Goal: Transaction & Acquisition: Purchase product/service

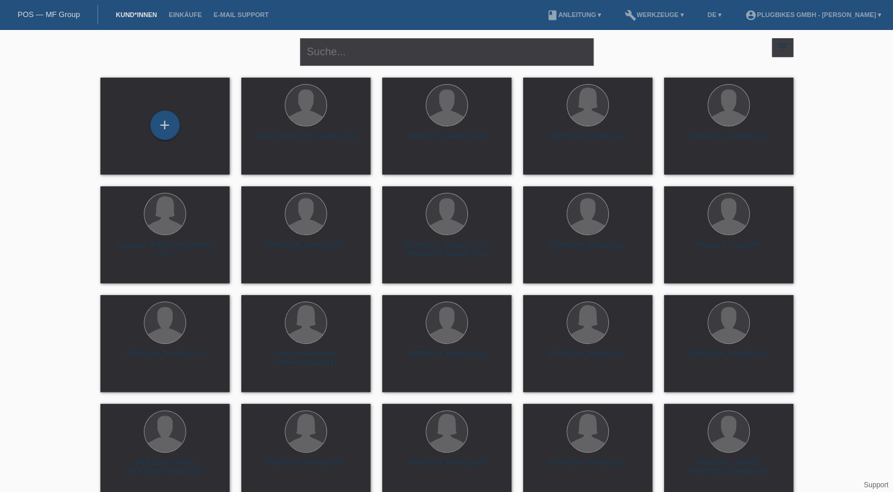
click at [187, 10] on li "Einkäufe" at bounding box center [185, 15] width 45 height 30
click at [169, 129] on div "+" at bounding box center [164, 124] width 29 height 29
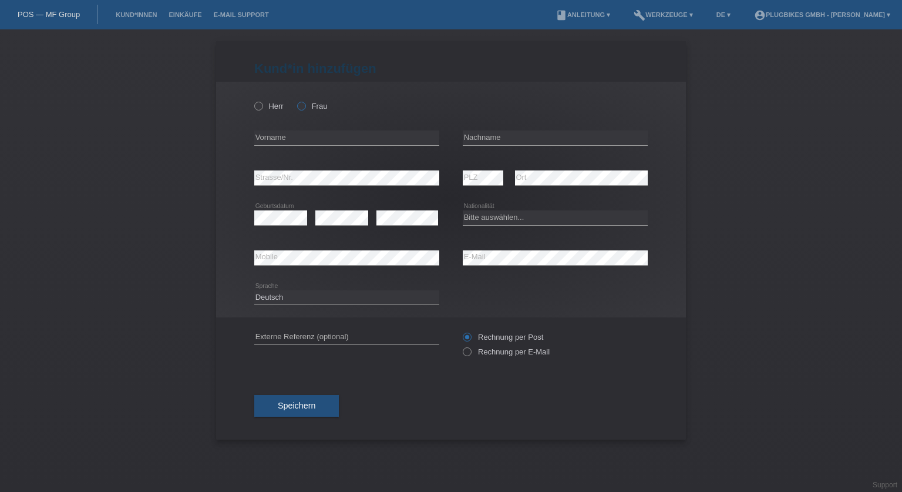
click at [295, 100] on icon at bounding box center [295, 100] width 0 height 0
click at [303, 107] on input "Frau" at bounding box center [301, 106] width 8 height 8
radio input "true"
click at [305, 139] on input "text" at bounding box center [346, 137] width 185 height 15
type input "[PERSON_NAME]"
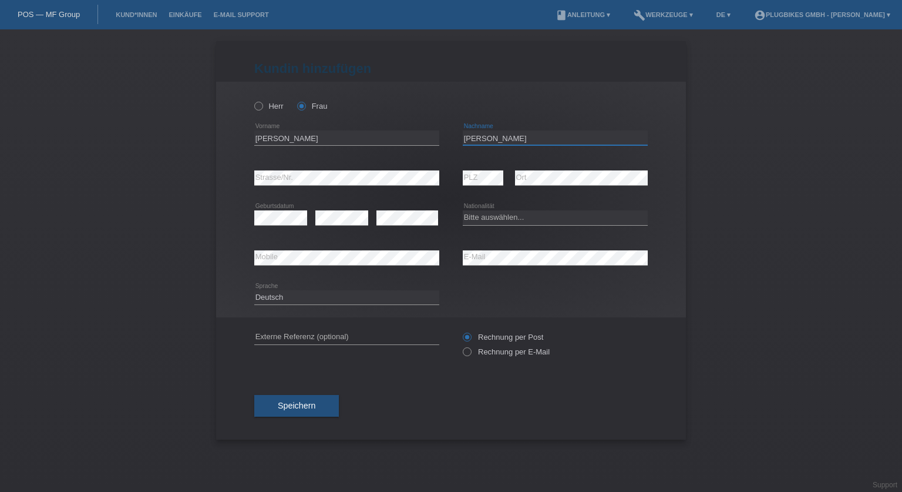
type input "[PERSON_NAME]"
click at [292, 210] on div "error Geburtsdatum" at bounding box center [280, 218] width 53 height 40
click at [525, 216] on select "Bitte auswählen... Schweiz Deutschland Liechtenstein Österreich ------------ Af…" at bounding box center [555, 217] width 185 height 14
select select "ES"
click at [463, 210] on select "Bitte auswählen... Schweiz Deutschland Liechtenstein Österreich ------------ Af…" at bounding box center [555, 217] width 185 height 14
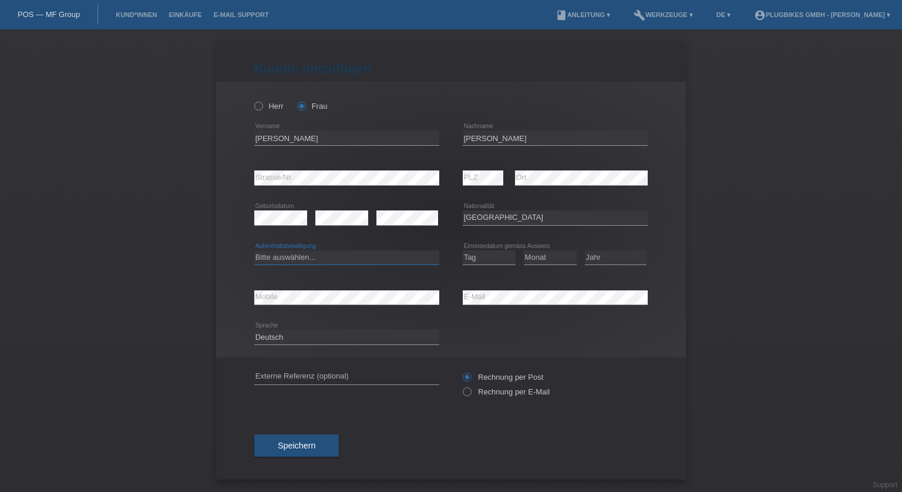
click at [322, 259] on select "Bitte auswählen... C B B - Flüchtlingsstatus Andere" at bounding box center [346, 257] width 185 height 14
select select "B"
click at [254, 250] on select "Bitte auswählen... C B B - Flüchtlingsstatus Andere" at bounding box center [346, 257] width 185 height 14
click at [493, 266] on div "Tag 01 02 03 04 05 06 07 08 09 10 11 12 13 14 15 16" at bounding box center [489, 258] width 53 height 40
click at [494, 261] on select "Tag 01 02 03 04 05 06 07 08 09 10 11" at bounding box center [489, 257] width 53 height 14
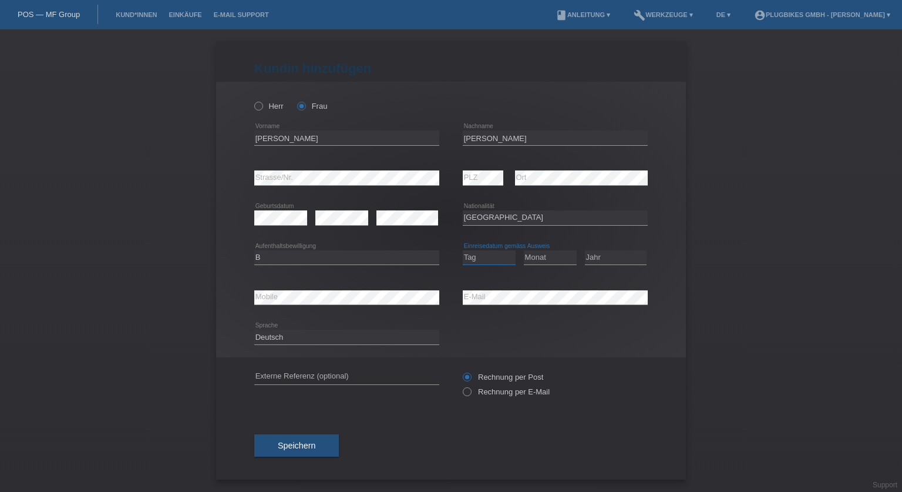
select select "01"
click at [463, 250] on select "Tag 01 02 03 04 05 06 07 08 09 10 11" at bounding box center [489, 257] width 53 height 14
click at [551, 252] on select "Monat 01 02 03 04 05 06 07 08 09 10 11" at bounding box center [550, 257] width 53 height 14
select select "04"
click at [524, 250] on select "Monat 01 02 03 04 05 06 07 08 09 10 11" at bounding box center [550, 257] width 53 height 14
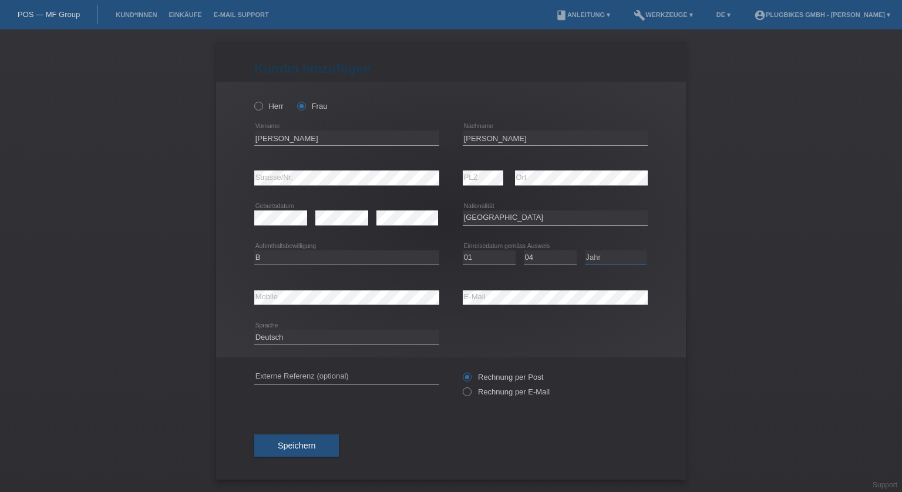
click at [599, 261] on select "Jahr 2025 2024 2023 2022 2021 2020 2019 2018 2017 2016 2015 2014 2013 2012 2011…" at bounding box center [616, 257] width 62 height 14
select select "2016"
click at [585, 250] on select "Jahr 2025 2024 2023 2022 2021 2020 2019 2018 2017 2016 2015 2014 2013 2012 2011…" at bounding box center [616, 257] width 62 height 14
click at [314, 169] on div "error Strasse/Nr." at bounding box center [346, 178] width 185 height 40
click at [308, 443] on span "Speichern" at bounding box center [297, 445] width 38 height 9
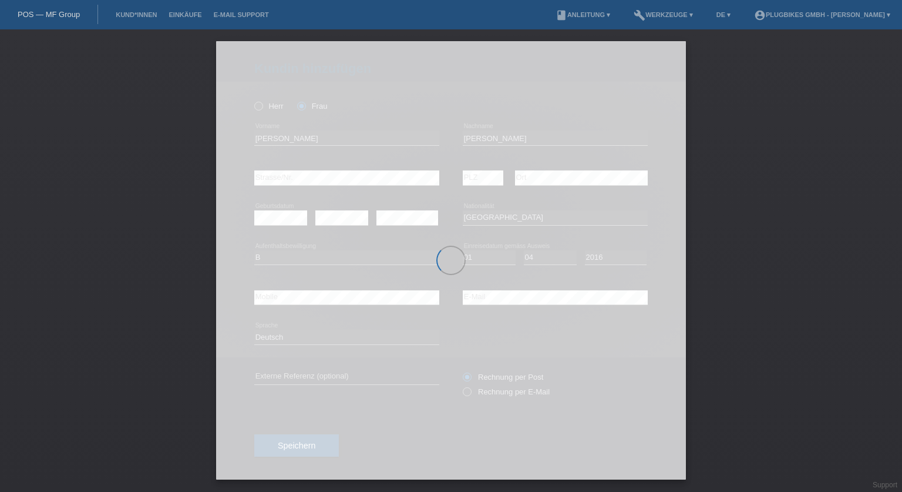
click at [361, 282] on div at bounding box center [451, 260] width 470 height 438
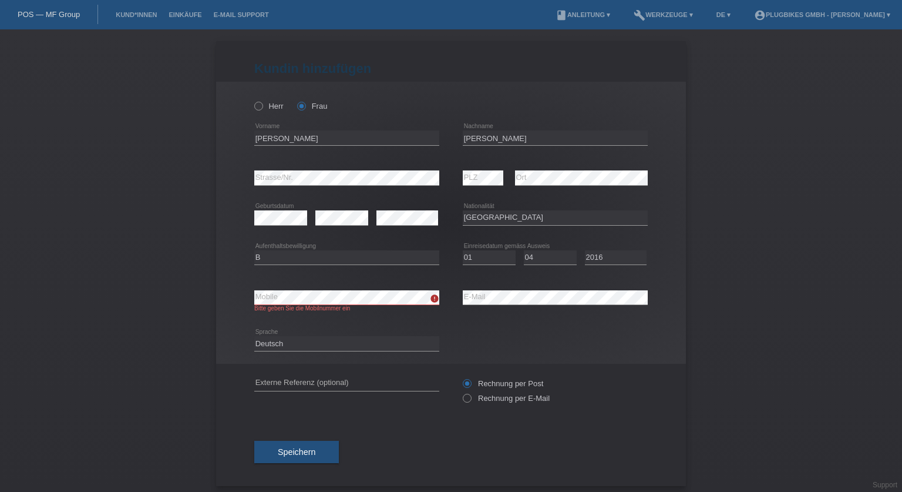
click at [489, 330] on div "Deutsch Français Italiano English error Sprache" at bounding box center [451, 344] width 394 height 40
click at [289, 442] on button "Speichern" at bounding box center [296, 452] width 85 height 22
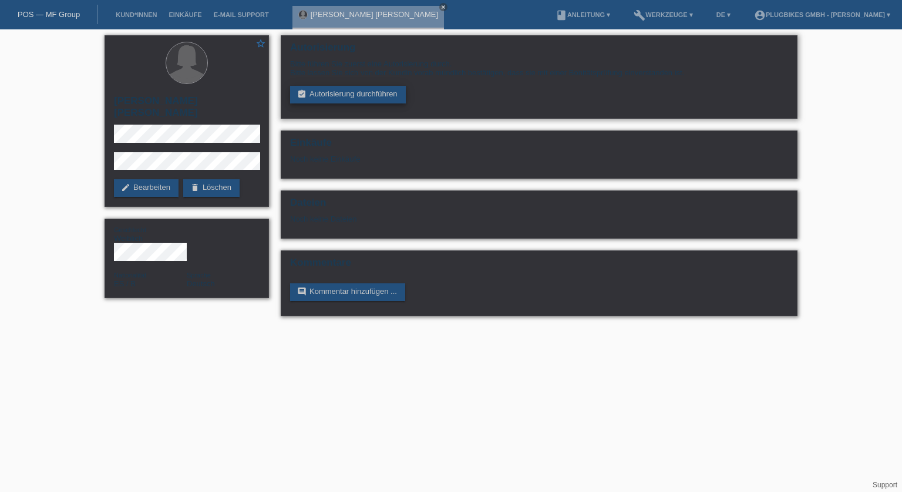
click at [362, 100] on link "assignment_turned_in Autorisierung durchführen" at bounding box center [348, 95] width 116 height 18
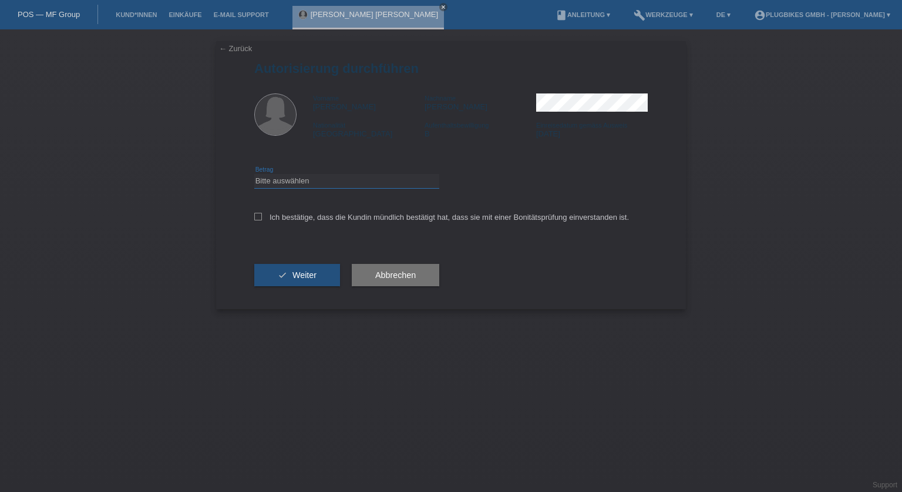
click at [395, 175] on select "Bitte auswählen CHF 1.00 - CHF 499.00 CHF 500.00 - CHF 1'999.00 CHF 2'000.00 - …" at bounding box center [346, 181] width 185 height 14
select select "3"
click at [254, 174] on select "Bitte auswählen CHF 1.00 - CHF 499.00 CHF 500.00 - CHF 1'999.00 CHF 2'000.00 - …" at bounding box center [346, 181] width 185 height 14
click at [341, 213] on label "Ich bestätige, dass die Kundin mündlich bestätigt hat, dass sie mit einer Bonit…" at bounding box center [441, 217] width 375 height 9
click at [262, 213] on input "Ich bestätige, dass die Kundin mündlich bestätigt hat, dass sie mit einer Bonit…" at bounding box center [258, 217] width 8 height 8
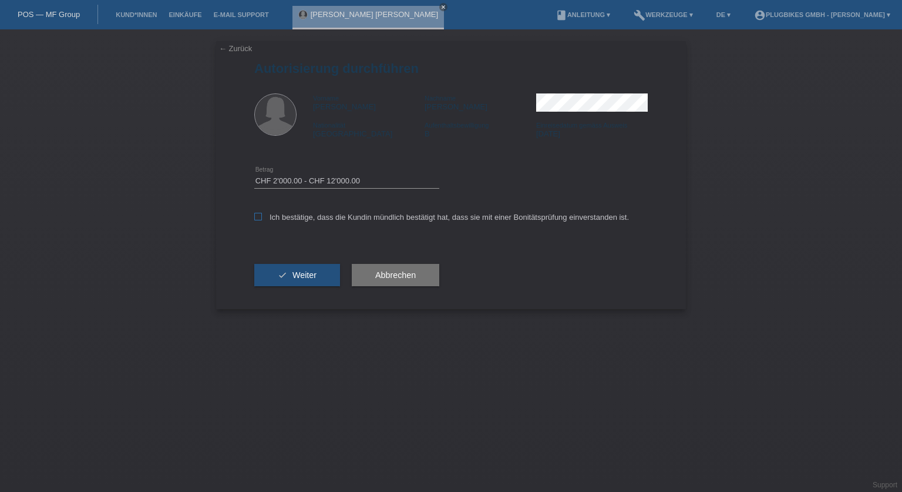
checkbox input "true"
click at [291, 285] on button "check Weiter" at bounding box center [297, 275] width 86 height 22
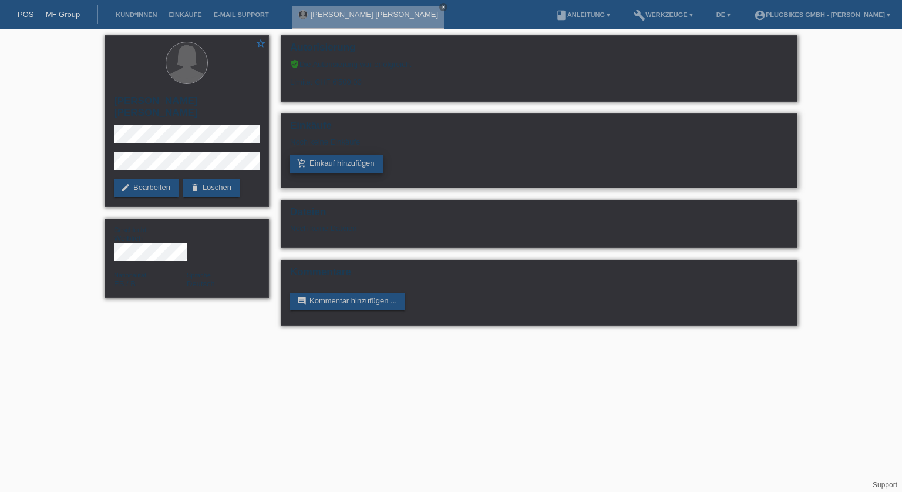
click at [337, 163] on link "add_shopping_cart Einkauf hinzufügen" at bounding box center [336, 164] width 93 height 18
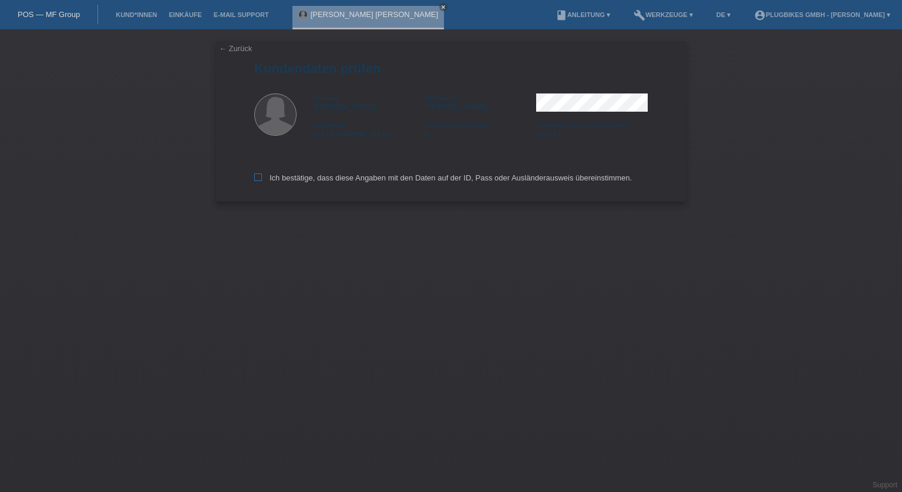
click at [340, 177] on label "Ich bestätige, dass diese Angaben mit den Daten auf der ID, Pass oder Ausländer…" at bounding box center [443, 177] width 378 height 9
click at [262, 177] on input "Ich bestätige, dass diese Angaben mit den Daten auf der ID, Pass oder Ausländer…" at bounding box center [258, 177] width 8 height 8
checkbox input "true"
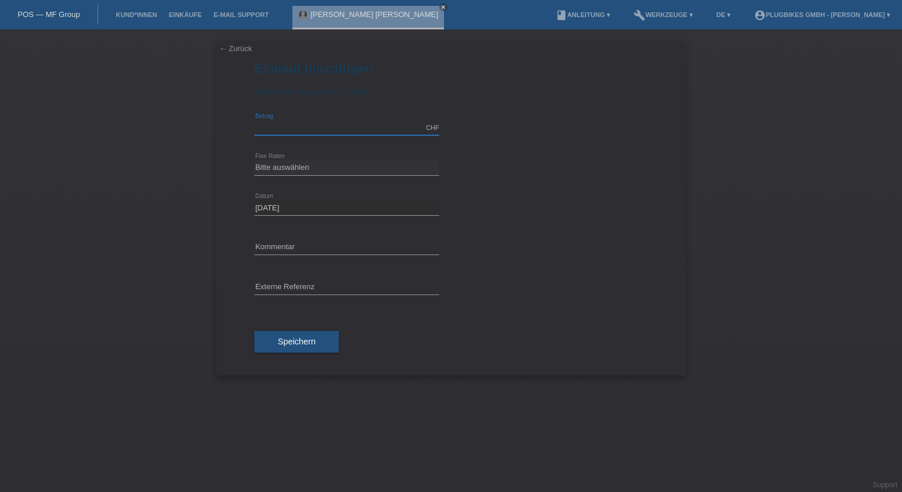
click at [301, 130] on input "text" at bounding box center [346, 127] width 185 height 15
type input "2390.00"
click at [210, 159] on div "← Zurück Einkauf hinzufügen Verfügbarer Betrag: CHF 6'500.00 2390.00 error Betr…" at bounding box center [451, 260] width 902 height 462
click at [302, 170] on select "Bitte auswählen 6 Raten 12 Raten 18 Raten 24 Raten 36 Raten" at bounding box center [346, 167] width 185 height 14
select select "569"
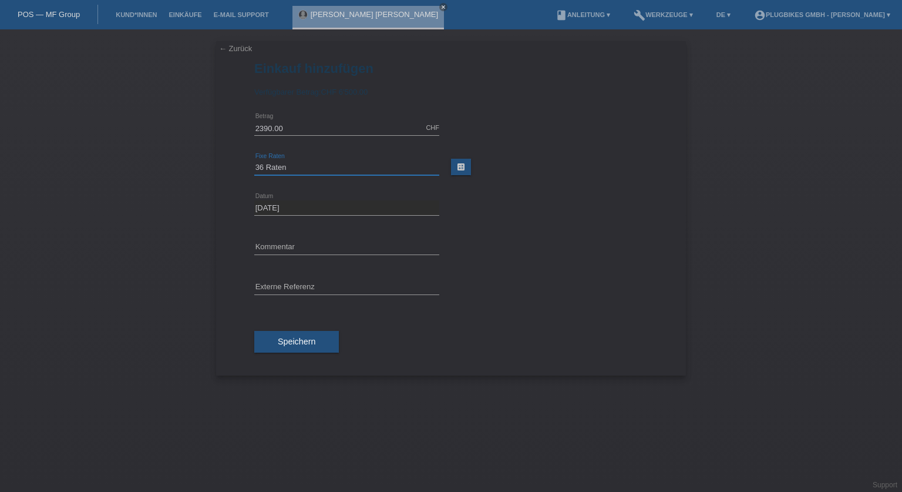
click at [254, 160] on select "Bitte auswählen 6 Raten 12 Raten 18 Raten 24 Raten 36 Raten" at bounding box center [346, 167] width 185 height 14
click at [325, 245] on input "text" at bounding box center [346, 247] width 185 height 15
type input "SKY III"
click at [302, 343] on span "Speichern" at bounding box center [297, 341] width 38 height 9
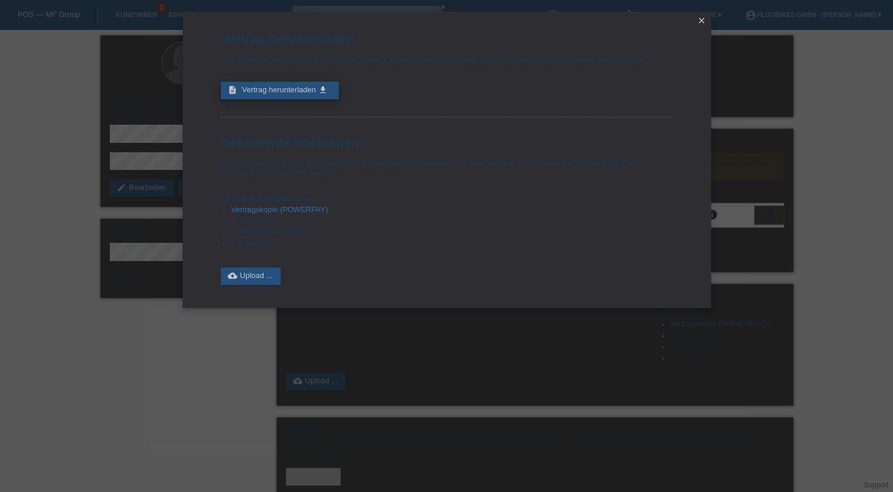
click at [286, 89] on span "Vertrag herunterladen" at bounding box center [279, 89] width 74 height 9
click at [303, 87] on span "Vertrag herunterladen" at bounding box center [279, 89] width 74 height 9
click at [251, 277] on link "cloud_upload Upload ..." at bounding box center [251, 276] width 61 height 18
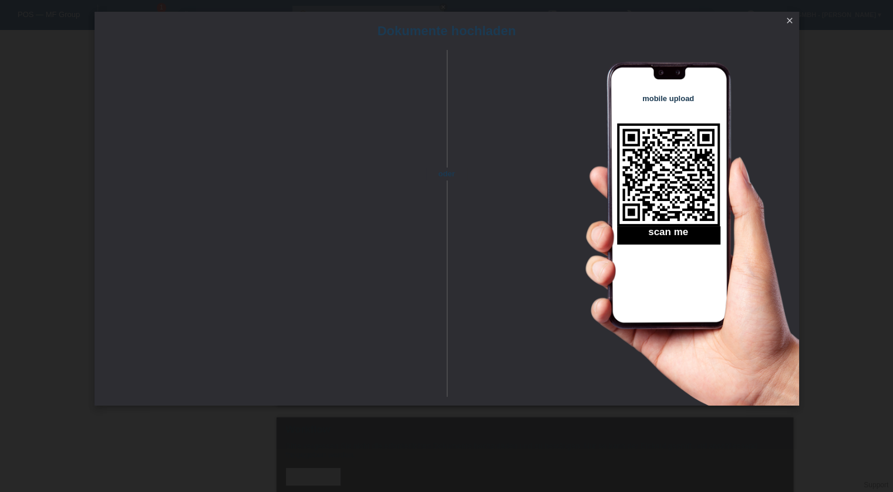
click at [792, 22] on icon "close" at bounding box center [789, 20] width 9 height 9
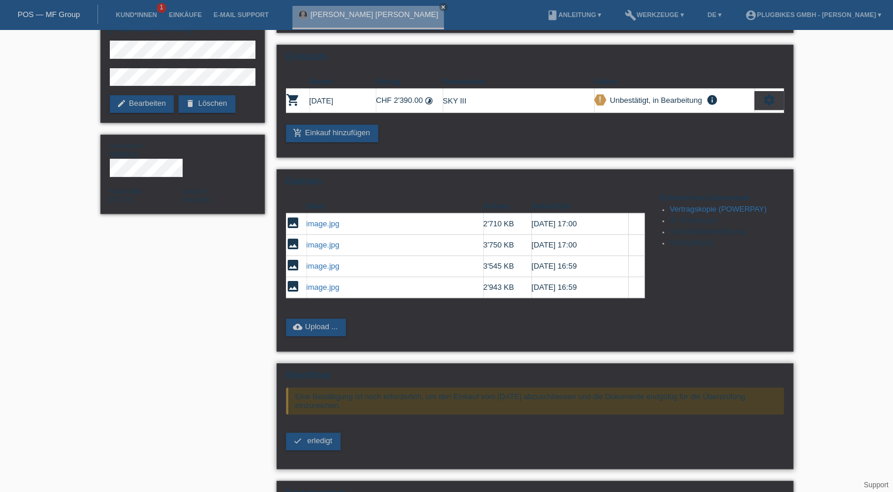
scroll to position [150, 0]
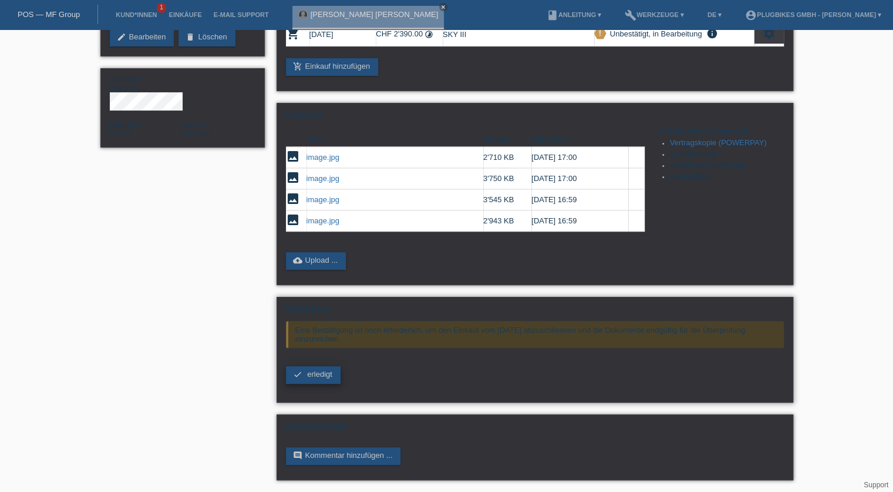
click at [316, 375] on span "erledigt" at bounding box center [319, 373] width 25 height 9
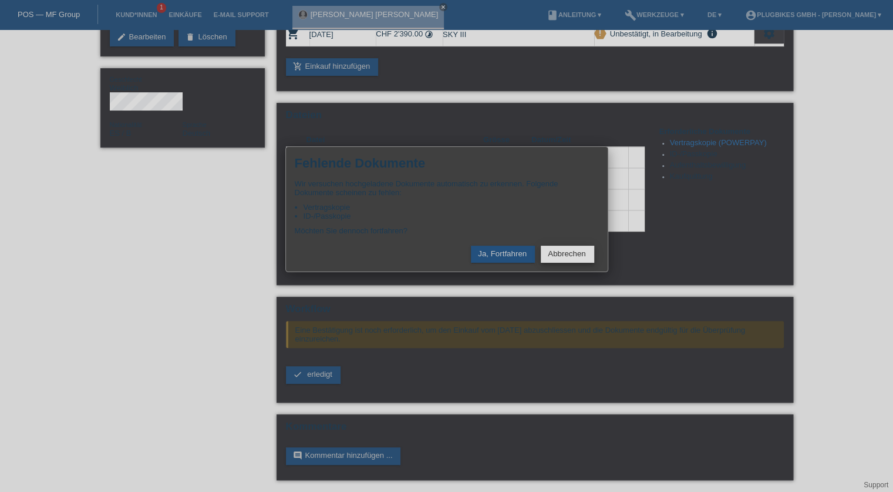
click at [569, 250] on button "Abbrechen" at bounding box center [567, 254] width 53 height 17
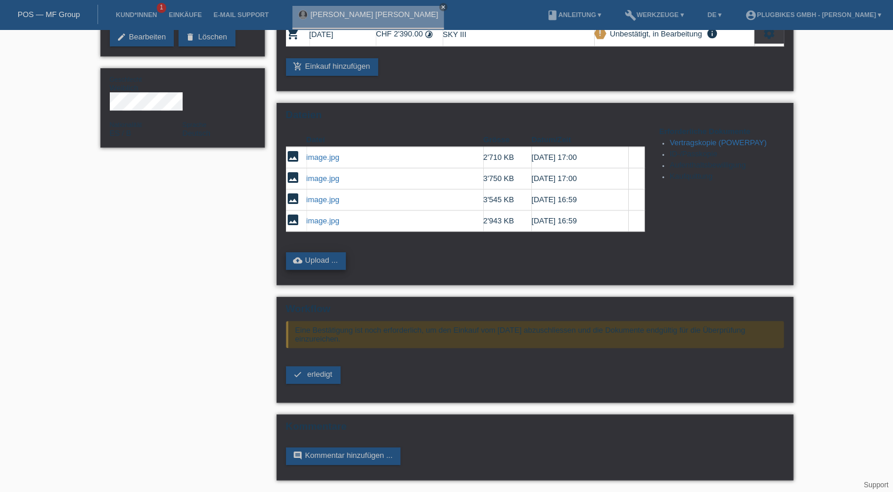
click at [313, 263] on link "cloud_upload Upload ..." at bounding box center [316, 261] width 61 height 18
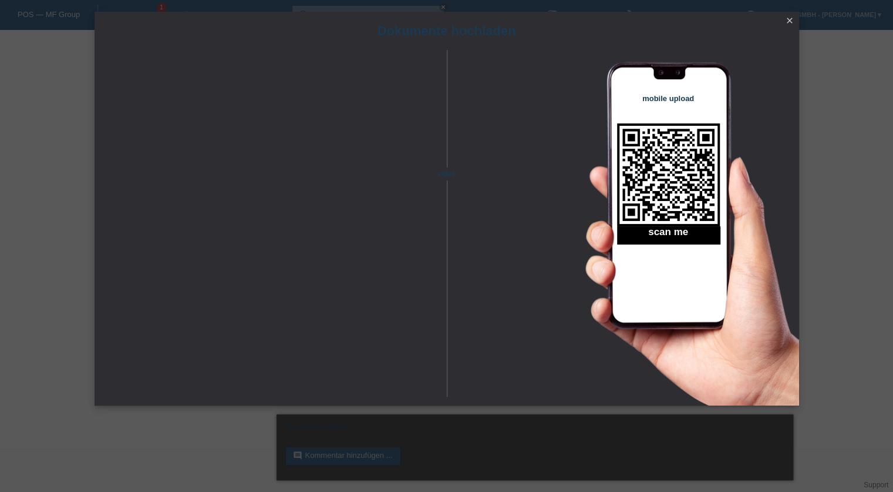
click at [790, 21] on icon "close" at bounding box center [789, 20] width 9 height 9
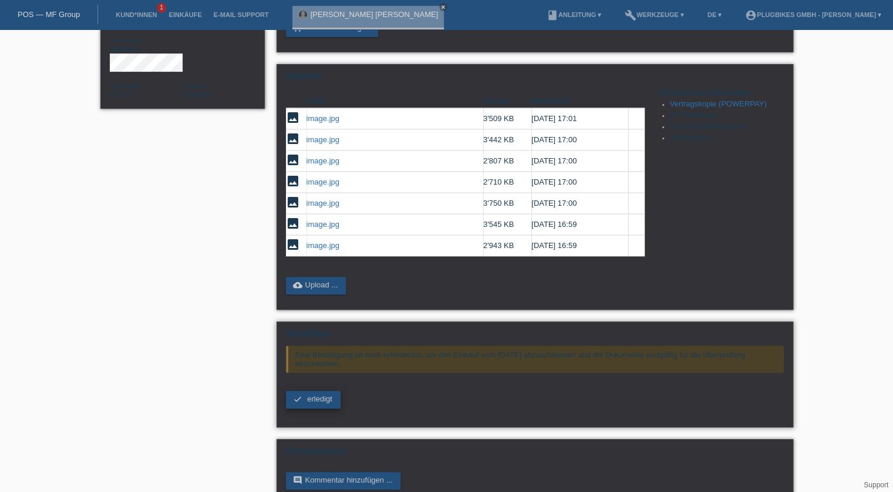
scroll to position [214, 0]
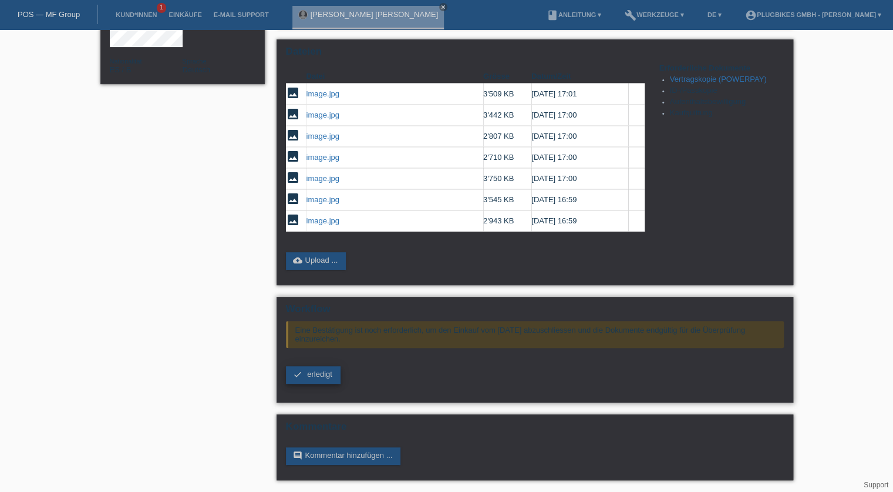
click at [323, 381] on link "check erledigt" at bounding box center [313, 375] width 55 height 18
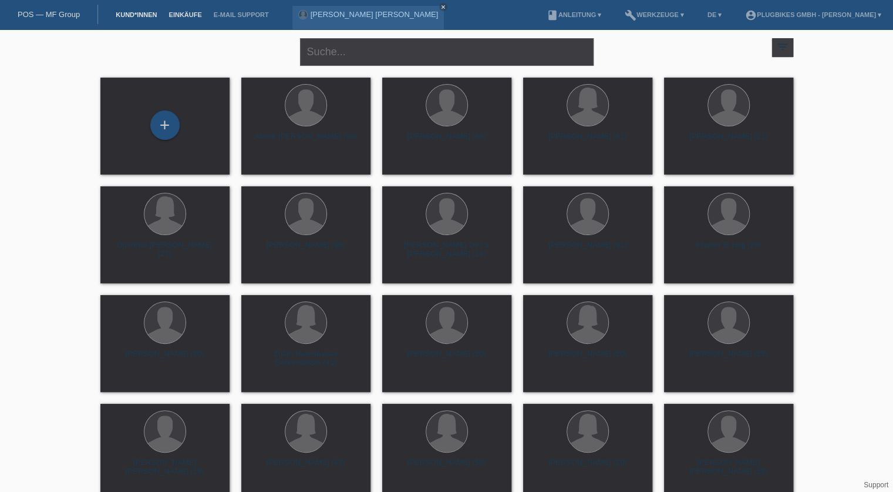
click at [176, 15] on link "Einkäufe" at bounding box center [185, 14] width 45 height 7
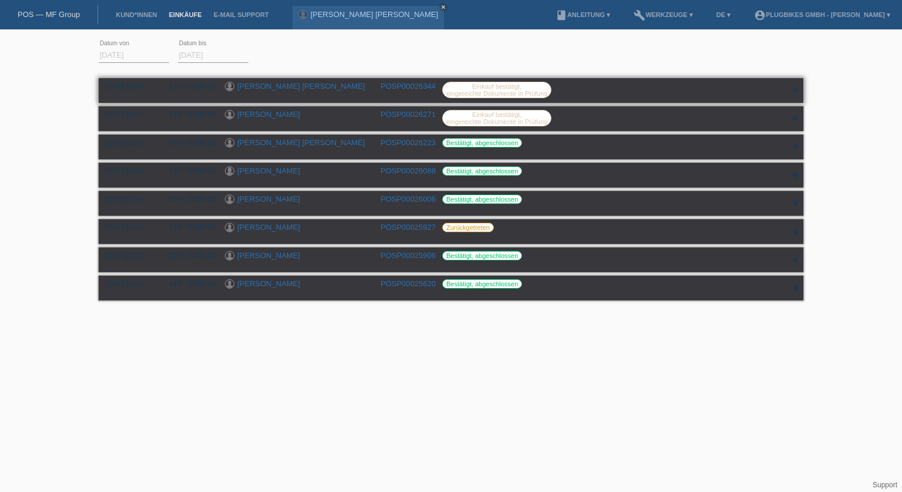
click at [338, 89] on div "[PERSON_NAME] [PERSON_NAME]" at bounding box center [298, 87] width 147 height 11
click at [261, 89] on link "[PERSON_NAME] [PERSON_NAME]" at bounding box center [300, 86] width 127 height 9
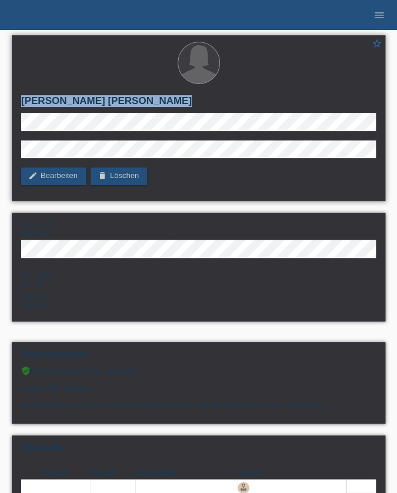
click at [59, 116] on div "star_border [PERSON_NAME] [PERSON_NAME] edit Bearbeiten delete Löschen" at bounding box center [198, 118] width 373 height 166
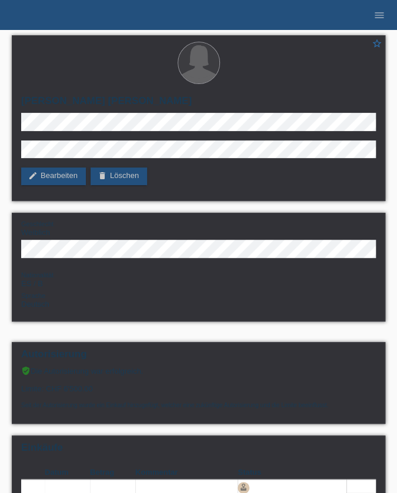
drag, startPoint x: 25, startPoint y: 112, endPoint x: 11, endPoint y: 117, distance: 15.1
click at [11, 117] on div "star_border [PERSON_NAME] [PERSON_NAME] edit Bearbeiten delete Löschen Geschlec…" at bounding box center [198, 181] width 385 height 304
click at [33, 139] on div "star_border [PERSON_NAME] [PERSON_NAME] edit Bearbeiten delete Löschen" at bounding box center [198, 118] width 373 height 166
